Goal: Download file/media

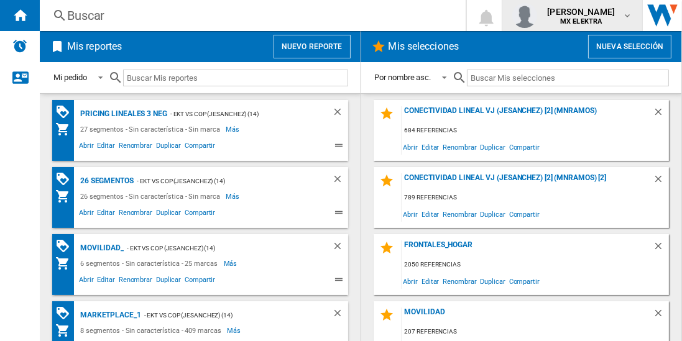
click at [332, 27] on div "[PERSON_NAME] [PERSON_NAME] MX ELEKTRA" at bounding box center [572, 15] width 120 height 25
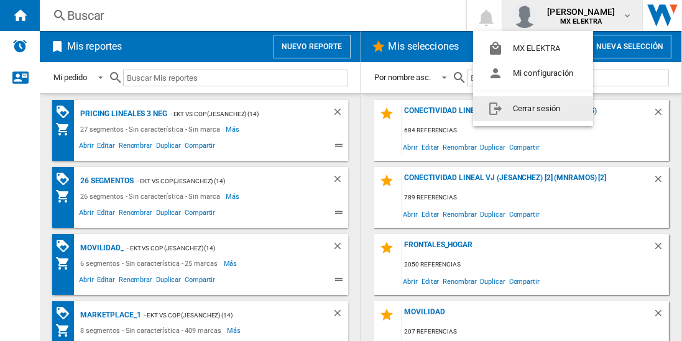
click at [332, 105] on button "Cerrar sesión" at bounding box center [533, 108] width 120 height 25
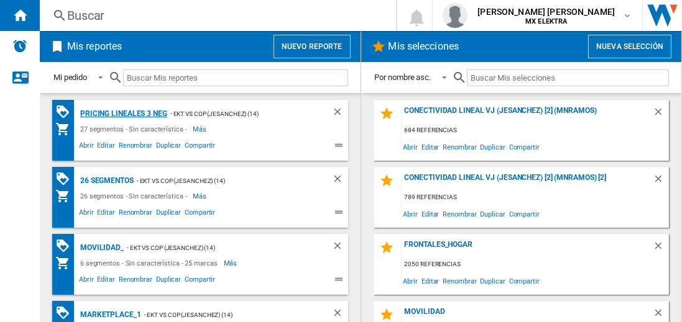
click at [123, 113] on div "Pricing lineales 3 neg" at bounding box center [122, 114] width 90 height 16
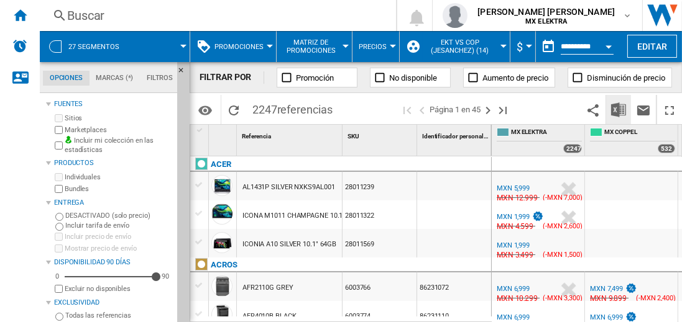
click at [619, 109] on img "Descargar en Excel" at bounding box center [618, 110] width 15 height 15
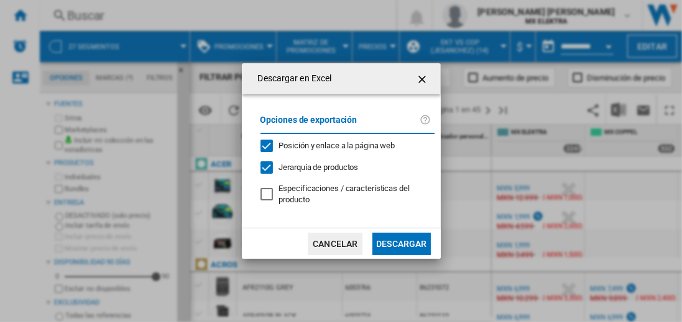
click at [401, 242] on button "Descargar" at bounding box center [401, 244] width 58 height 22
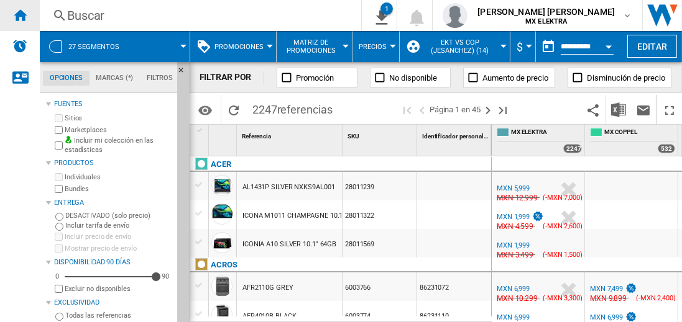
click at [20, 15] on ng-md-icon "Inicio" at bounding box center [19, 14] width 15 height 15
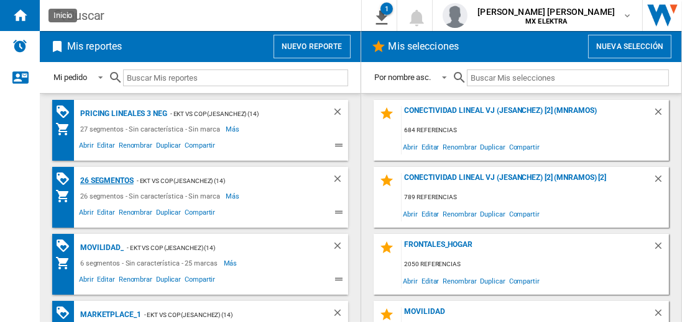
click at [107, 180] on div "26 segmentos" at bounding box center [105, 181] width 57 height 16
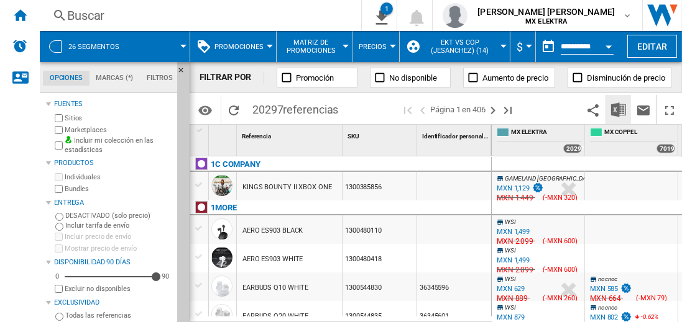
click at [619, 109] on img "Descargar en Excel" at bounding box center [618, 110] width 15 height 15
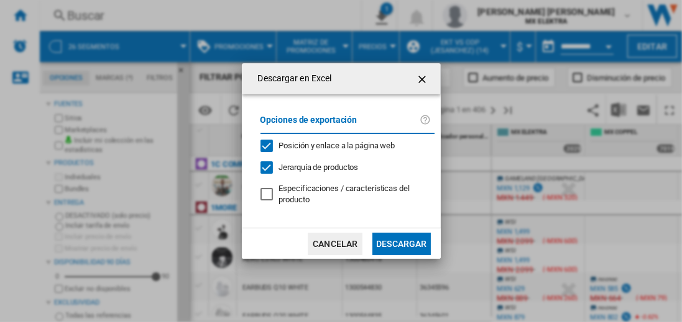
click at [401, 242] on button "Descargar" at bounding box center [401, 244] width 58 height 22
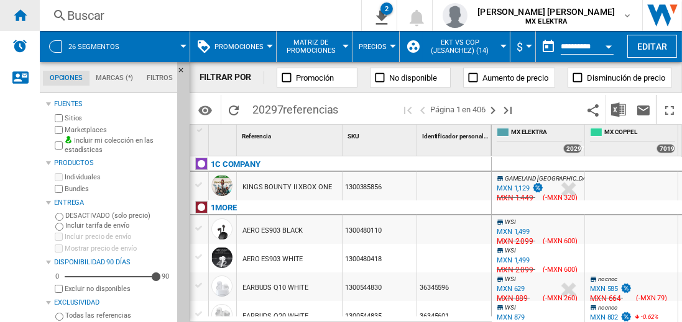
click at [20, 15] on ng-md-icon "Inicio" at bounding box center [19, 14] width 15 height 15
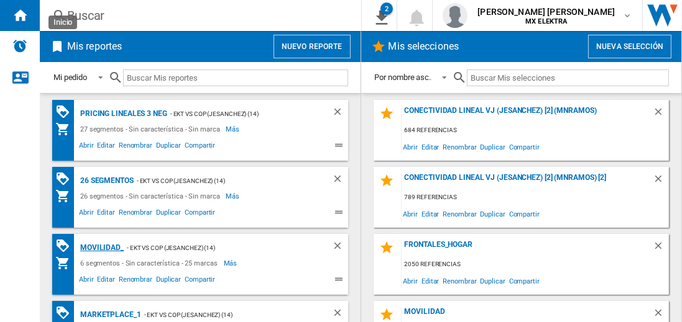
click at [99, 247] on div "MOVILIDAD_" at bounding box center [100, 248] width 47 height 16
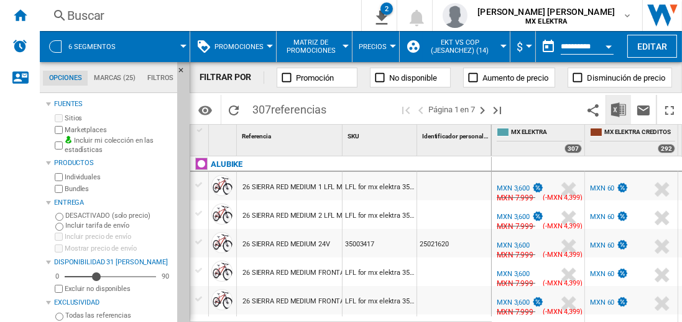
click at [619, 109] on img "Descargar en Excel" at bounding box center [618, 110] width 15 height 15
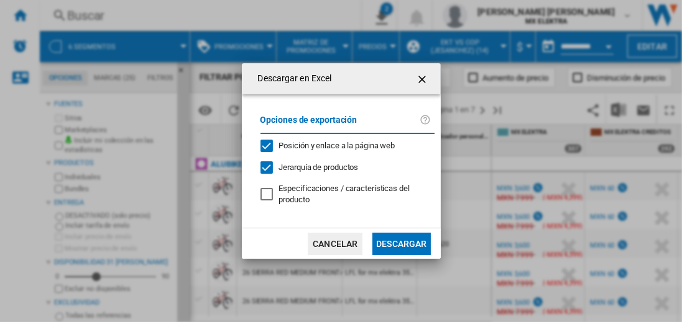
click at [401, 242] on button "Descargar" at bounding box center [401, 244] width 58 height 22
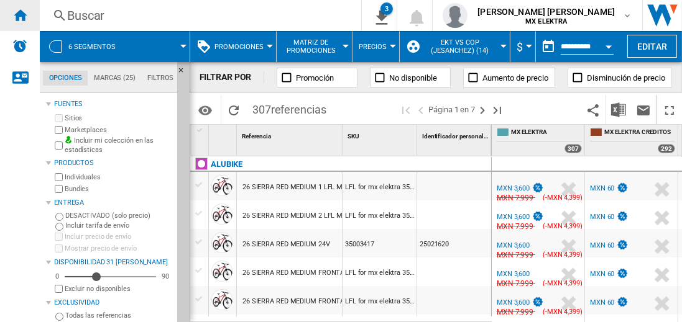
click at [20, 15] on ng-md-icon "Inicio" at bounding box center [19, 14] width 15 height 15
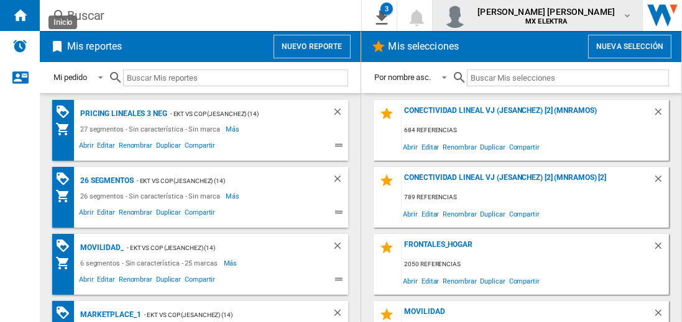
click at [558, 16] on span "[PERSON_NAME] [PERSON_NAME]" at bounding box center [545, 12] width 137 height 12
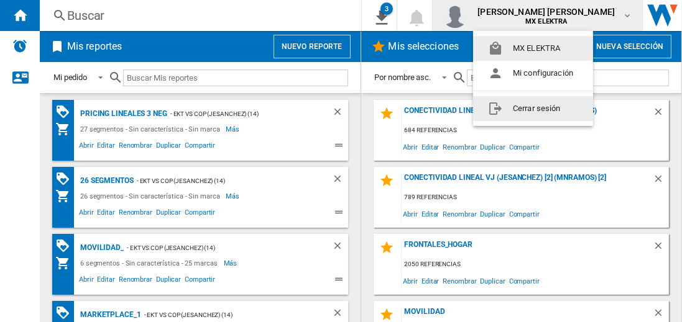
click at [532, 108] on button "Cerrar sesión" at bounding box center [533, 108] width 120 height 25
